Goal: Information Seeking & Learning: Learn about a topic

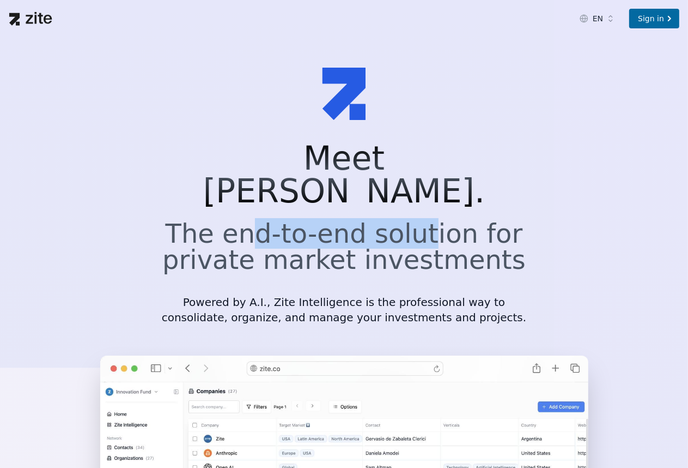
drag, startPoint x: 264, startPoint y: 208, endPoint x: 427, endPoint y: 205, distance: 162.5
click at [429, 220] on h2 "The end-to-end solution for private market investments" at bounding box center [344, 246] width 366 height 52
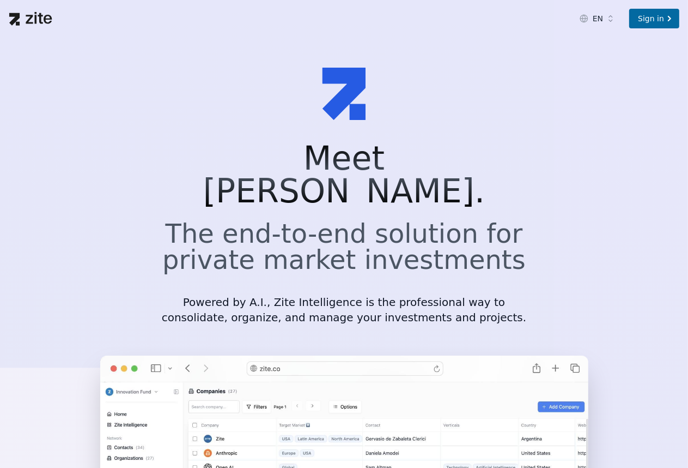
click at [420, 223] on h2 "The end-to-end solution for private market investments" at bounding box center [344, 246] width 366 height 52
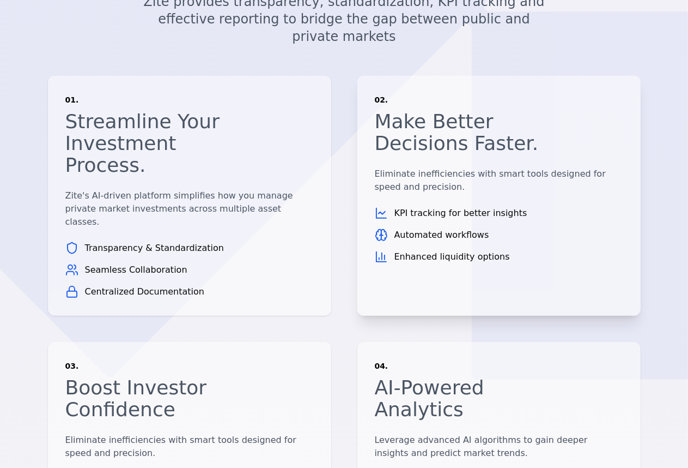
scroll to position [709, 0]
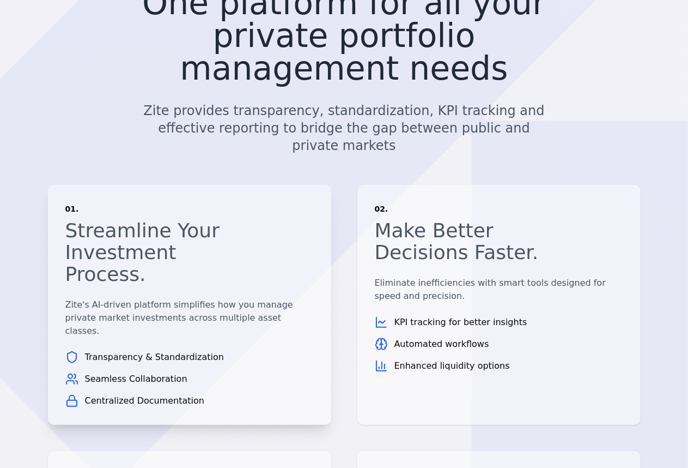
drag, startPoint x: 149, startPoint y: 204, endPoint x: 235, endPoint y: 207, distance: 86.2
click at [235, 298] on p "Zite's AI-driven platform simplifies how you manage private market investments …" at bounding box center [189, 317] width 249 height 39
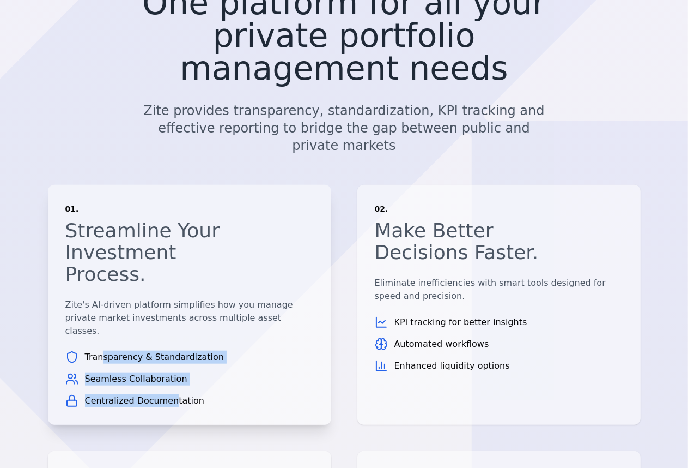
drag, startPoint x: 106, startPoint y: 241, endPoint x: 169, endPoint y: 278, distance: 73.0
click at [169, 351] on ul "Transparency & Standardization Seamless Collaboration Centralized Documentation" at bounding box center [189, 379] width 249 height 57
click at [151, 351] on ul "Transparency & Standardization Seamless Collaboration Centralized Documentation" at bounding box center [189, 379] width 249 height 57
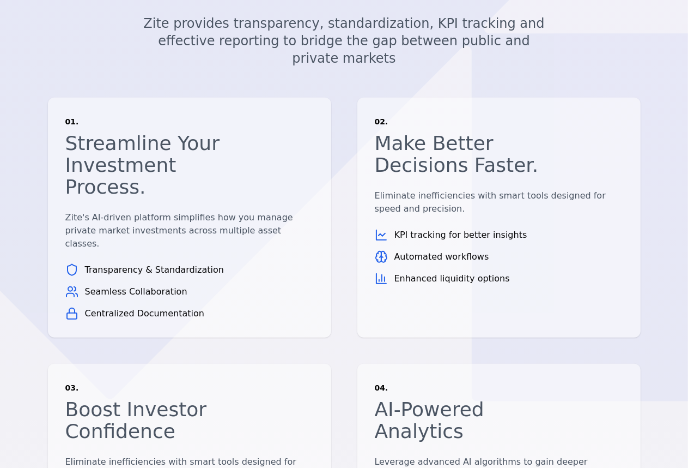
scroll to position [794, 0]
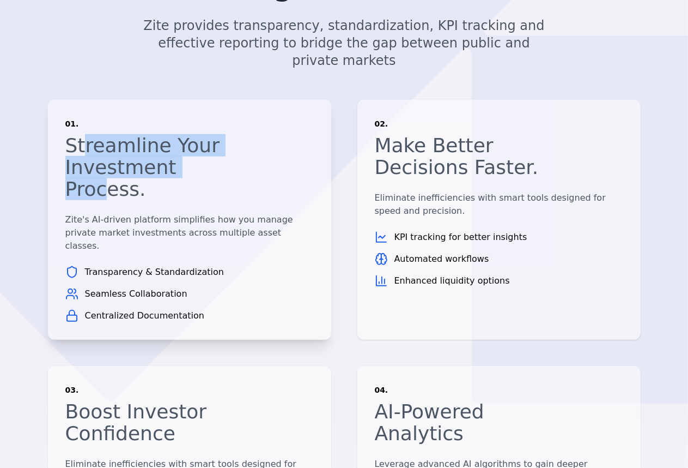
drag, startPoint x: 82, startPoint y: 61, endPoint x: 193, endPoint y: 76, distance: 112.2
click at [193, 135] on h3 "Streamline Your Investment Process." at bounding box center [148, 167] width 166 height 65
click at [160, 135] on h3 "Streamline Your Investment Process." at bounding box center [148, 167] width 166 height 65
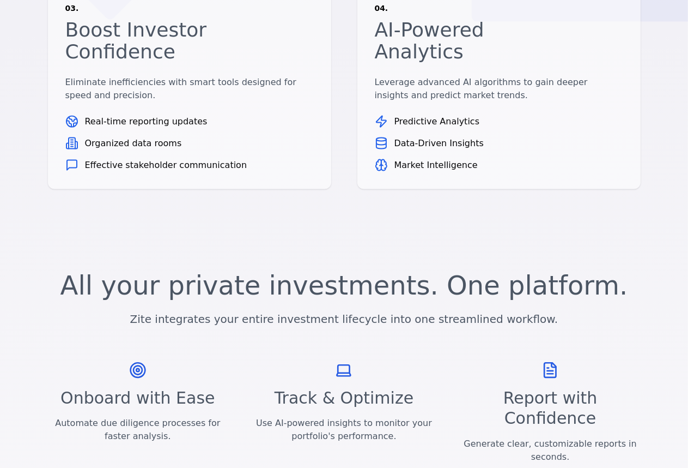
scroll to position [1230, 0]
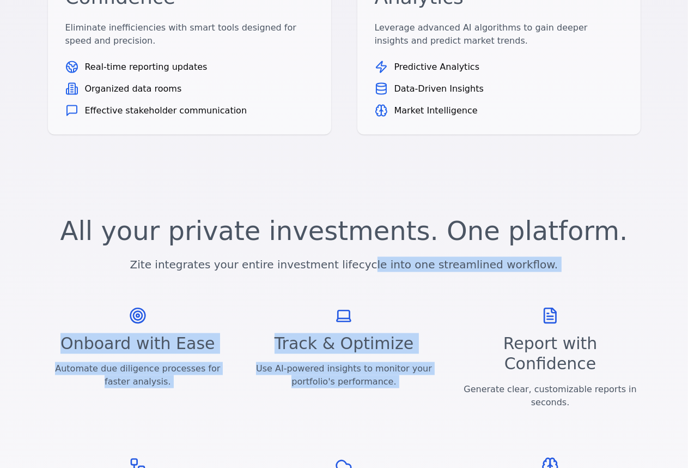
drag, startPoint x: 385, startPoint y: 149, endPoint x: 569, endPoint y: 156, distance: 183.8
click at [569, 218] on div "All your private investments. One platform. Zite integrates your entire investm…" at bounding box center [345, 389] width 628 height 343
click at [563, 218] on div "All your private investments. One platform. Zite integrates your entire investm…" at bounding box center [345, 389] width 628 height 343
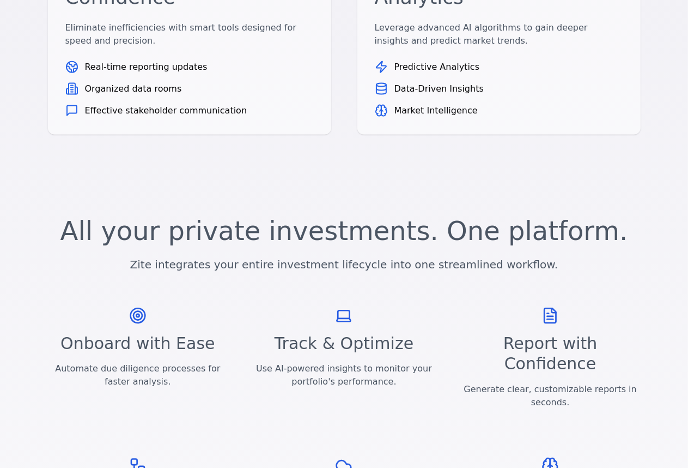
scroll to position [1284, 0]
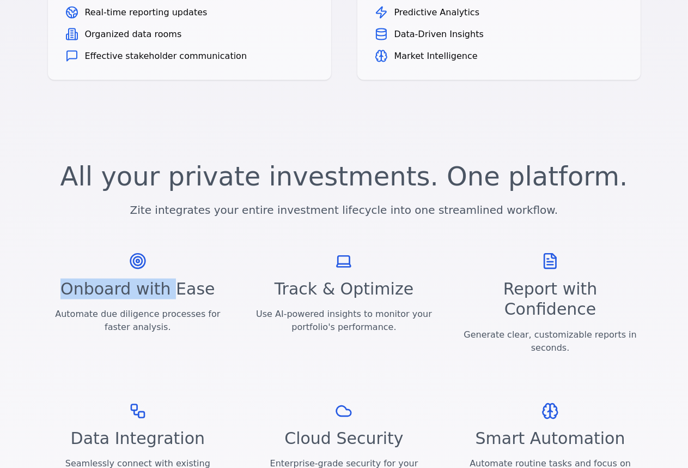
drag, startPoint x: 78, startPoint y: 168, endPoint x: 177, endPoint y: 165, distance: 98.2
click at [176, 279] on h3 "Onboard with Ease" at bounding box center [138, 289] width 180 height 21
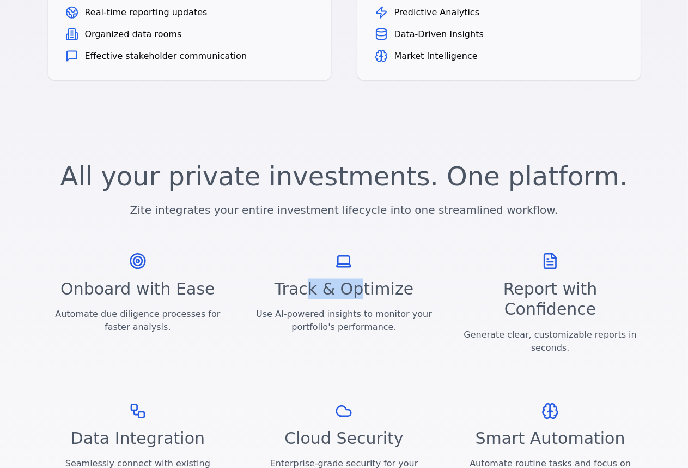
drag, startPoint x: 317, startPoint y: 176, endPoint x: 376, endPoint y: 176, distance: 58.9
click at [365, 279] on h3 "Track & Optimize" at bounding box center [344, 289] width 180 height 21
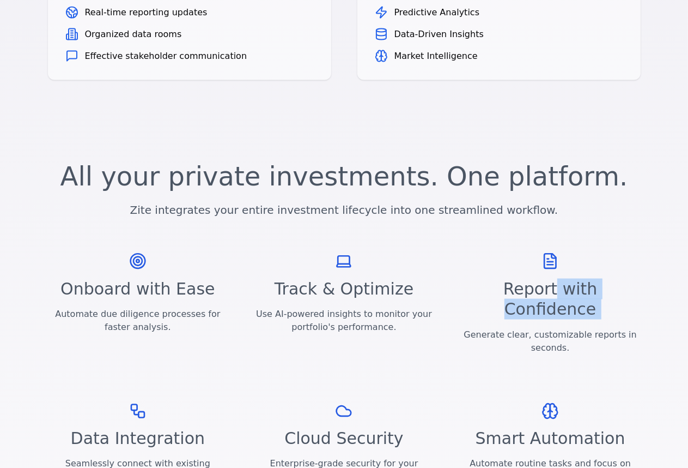
drag, startPoint x: 467, startPoint y: 181, endPoint x: 530, endPoint y: 182, distance: 63.2
click at [522, 252] on div "Report with Confidence Generate clear, customizable reports in seconds." at bounding box center [551, 314] width 180 height 124
click at [365, 428] on h3 "Cloud Security" at bounding box center [344, 438] width 180 height 21
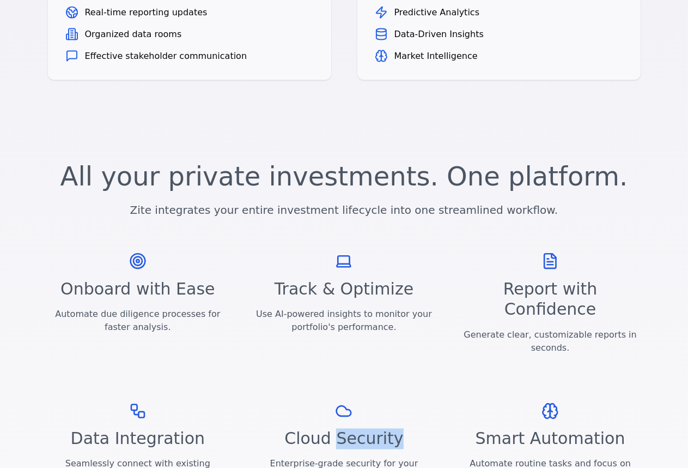
click at [365, 428] on h3 "Cloud Security" at bounding box center [344, 438] width 180 height 21
click at [545, 428] on h3 "Smart Automation" at bounding box center [551, 438] width 180 height 21
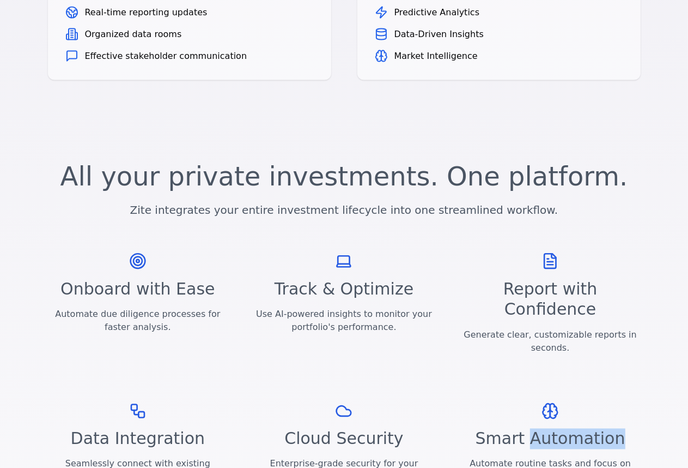
click at [545, 428] on h3 "Smart Automation" at bounding box center [551, 438] width 180 height 21
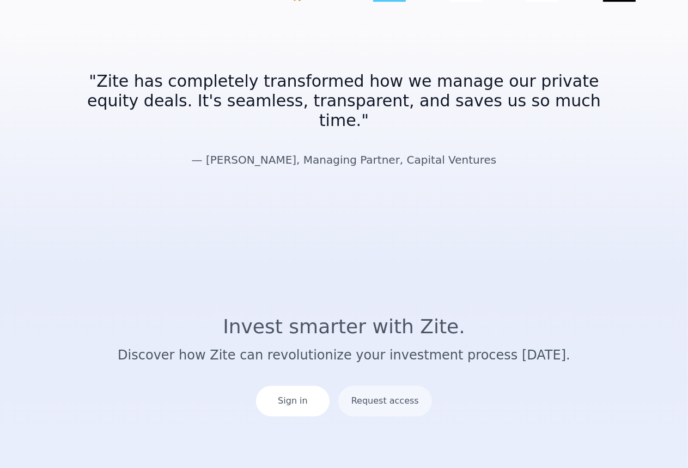
scroll to position [1984, 0]
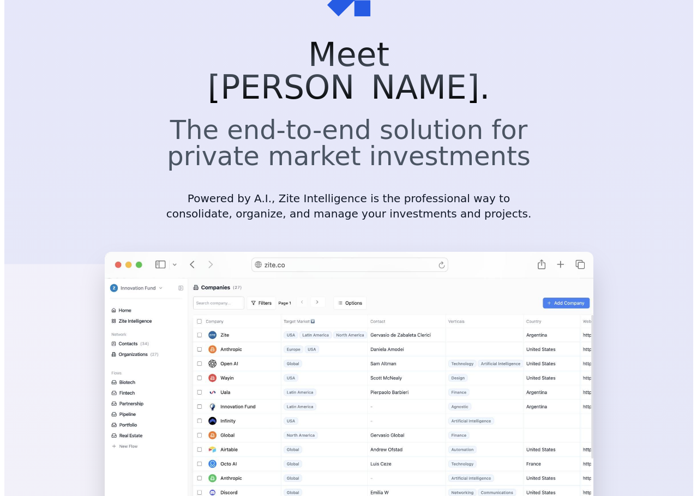
scroll to position [0, 0]
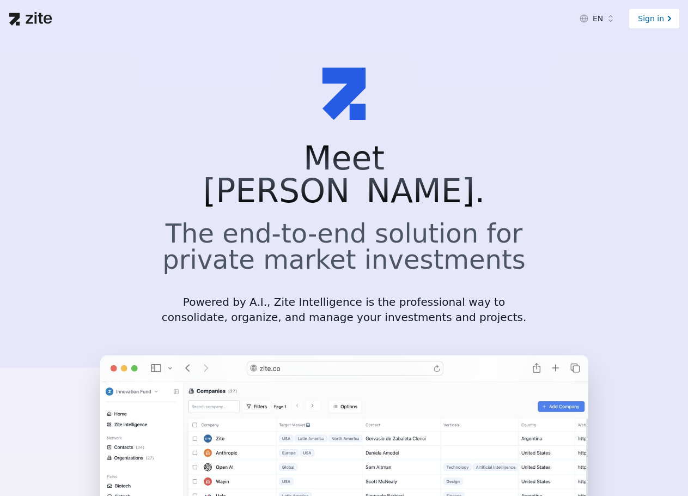
click at [651, 17] on div "Sign in" at bounding box center [655, 19] width 50 height 20
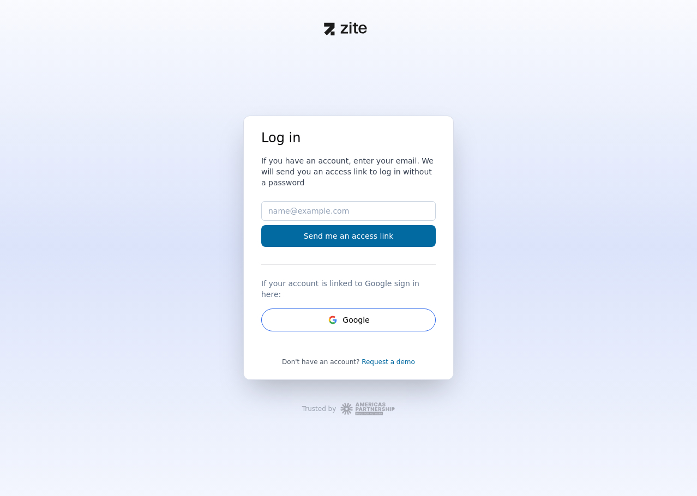
click at [386, 358] on link "Request a demo" at bounding box center [387, 362] width 53 height 8
